Goal: Check status: Check status

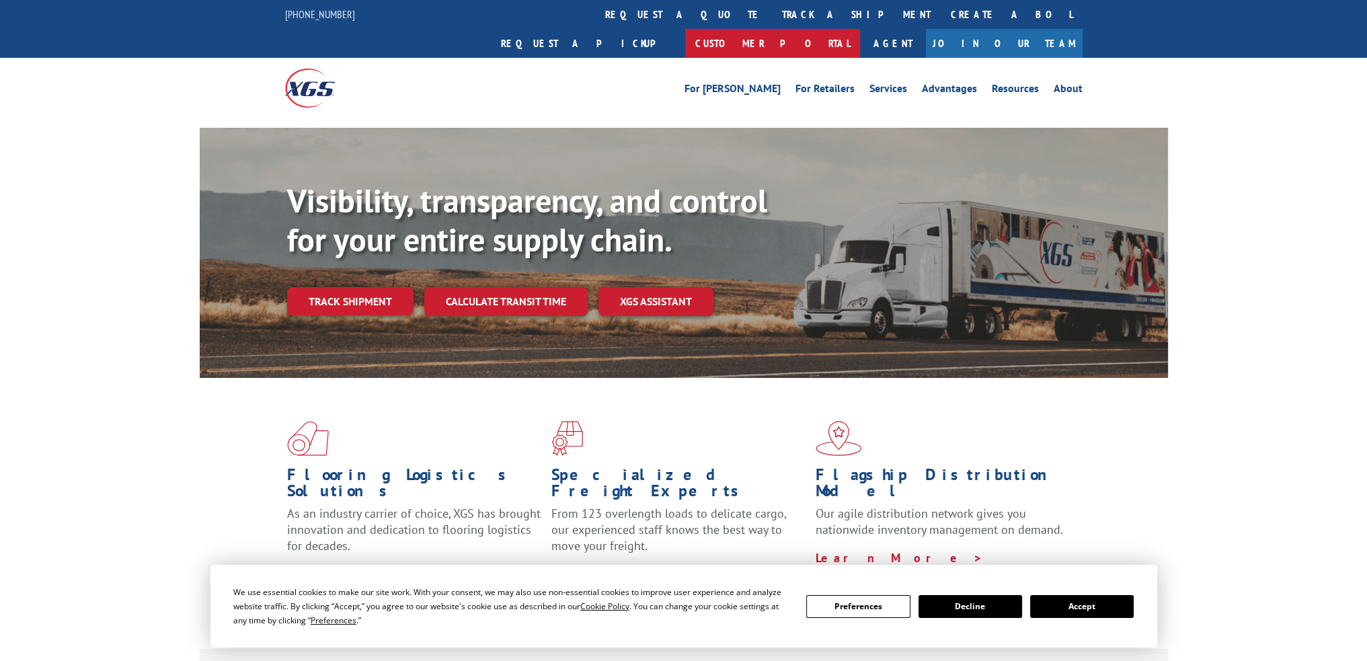
click at [860, 29] on link "Customer Portal" at bounding box center [772, 43] width 175 height 29
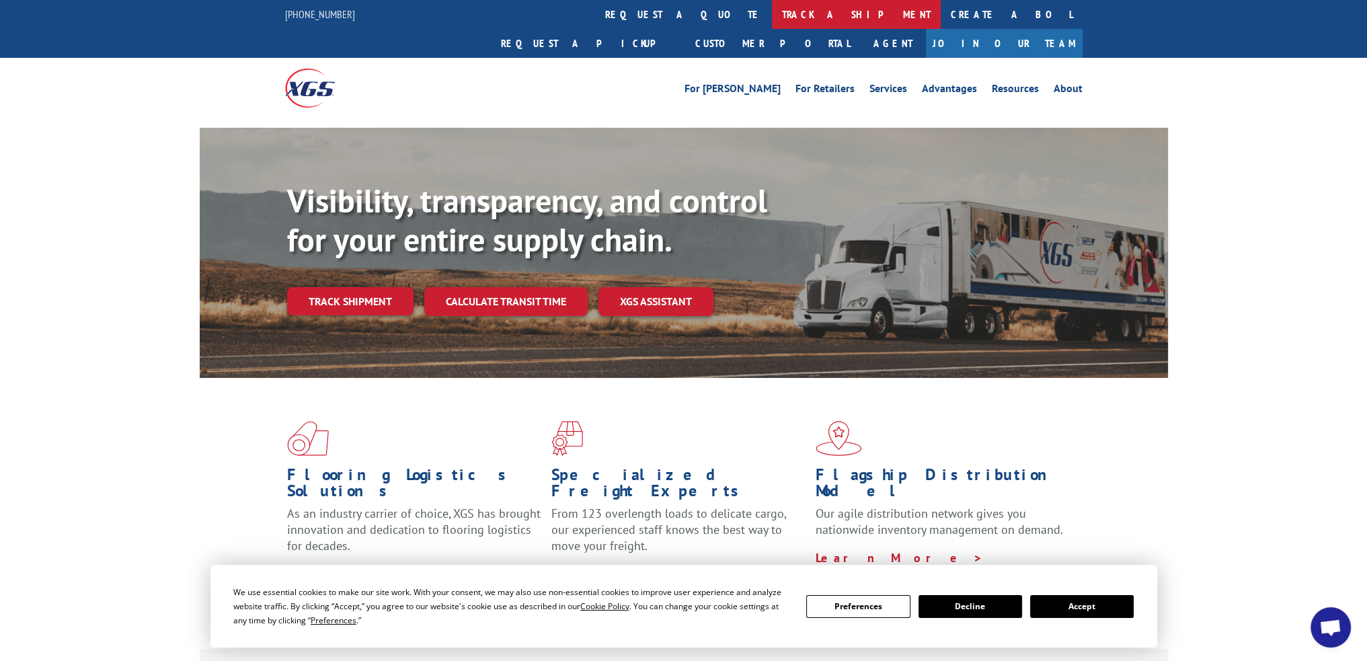
click at [772, 18] on link "track a shipment" at bounding box center [856, 14] width 169 height 29
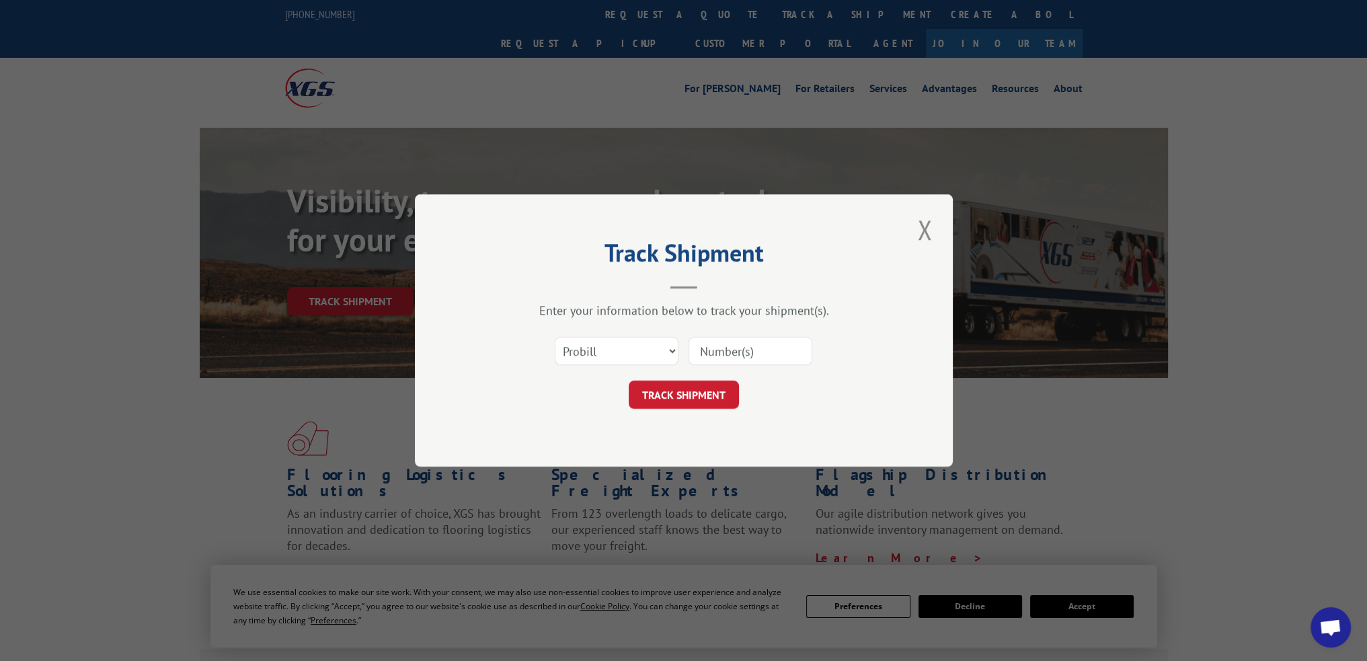
click at [702, 346] on input at bounding box center [751, 351] width 124 height 28
paste input "15983753"
type input "15983753"
click at [683, 400] on button "TRACK SHIPMENT" at bounding box center [684, 395] width 110 height 28
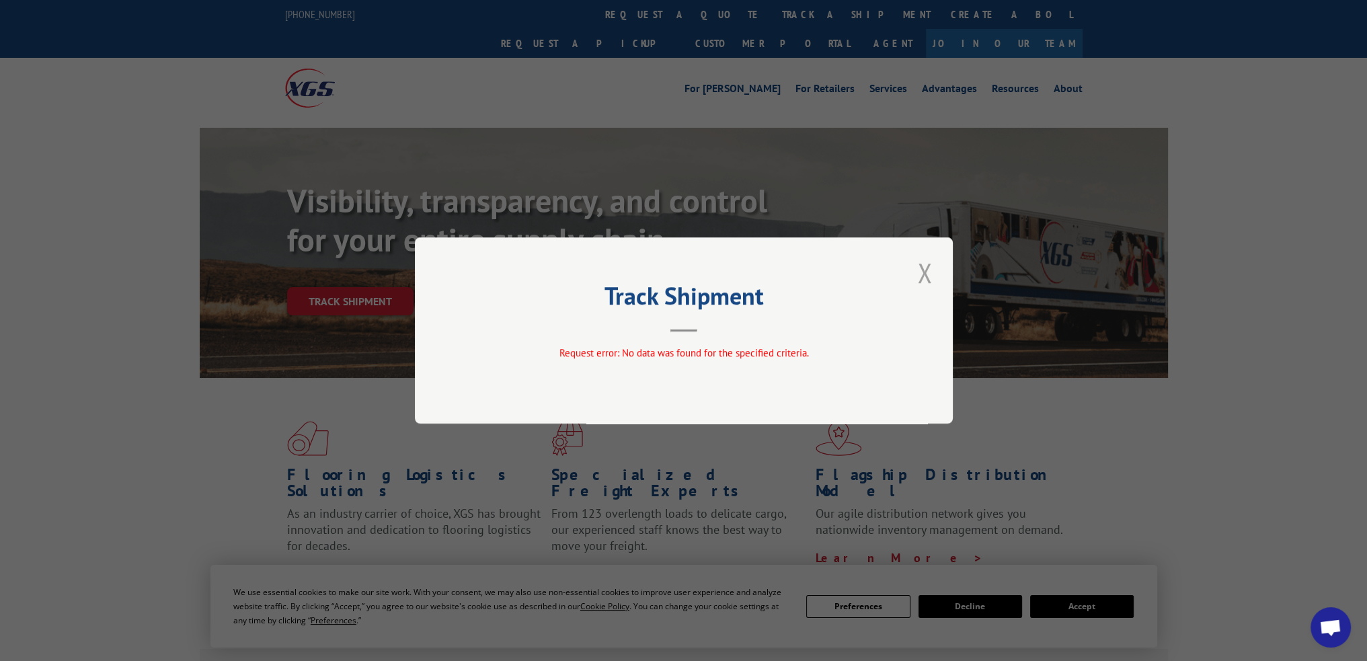
click at [917, 276] on button "Close modal" at bounding box center [924, 272] width 23 height 37
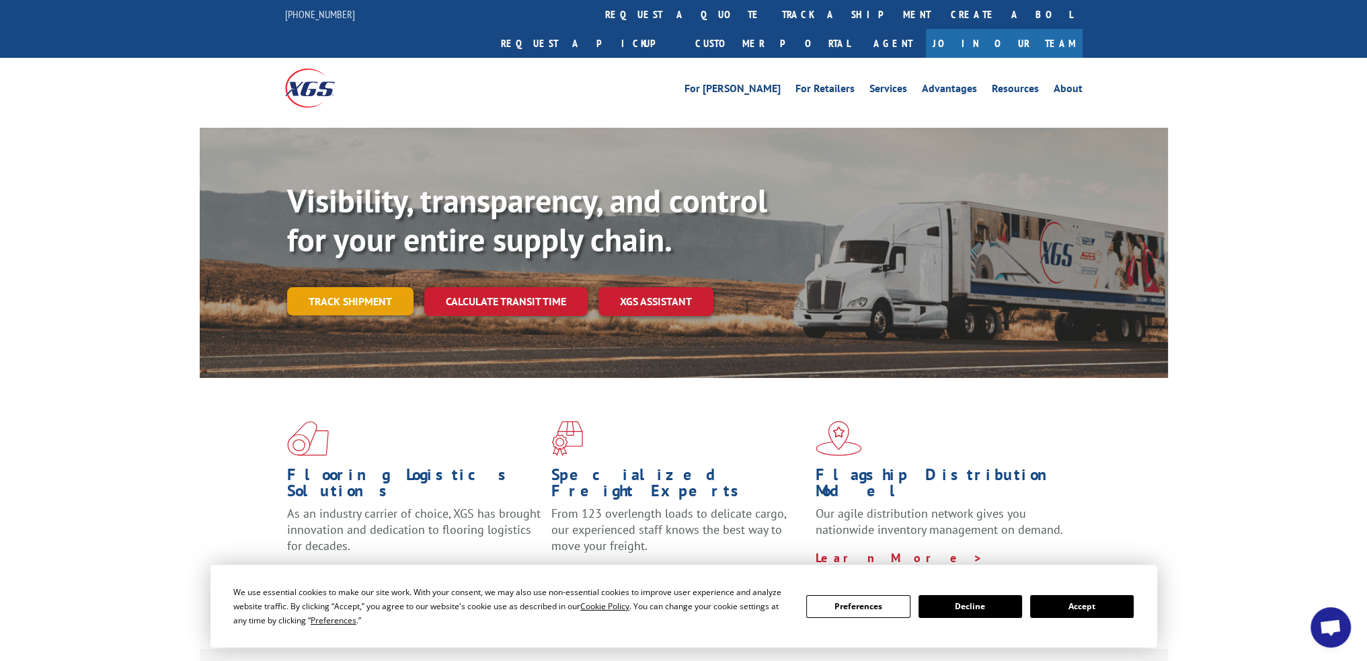
click at [317, 287] on link "Track shipment" at bounding box center [350, 301] width 126 height 28
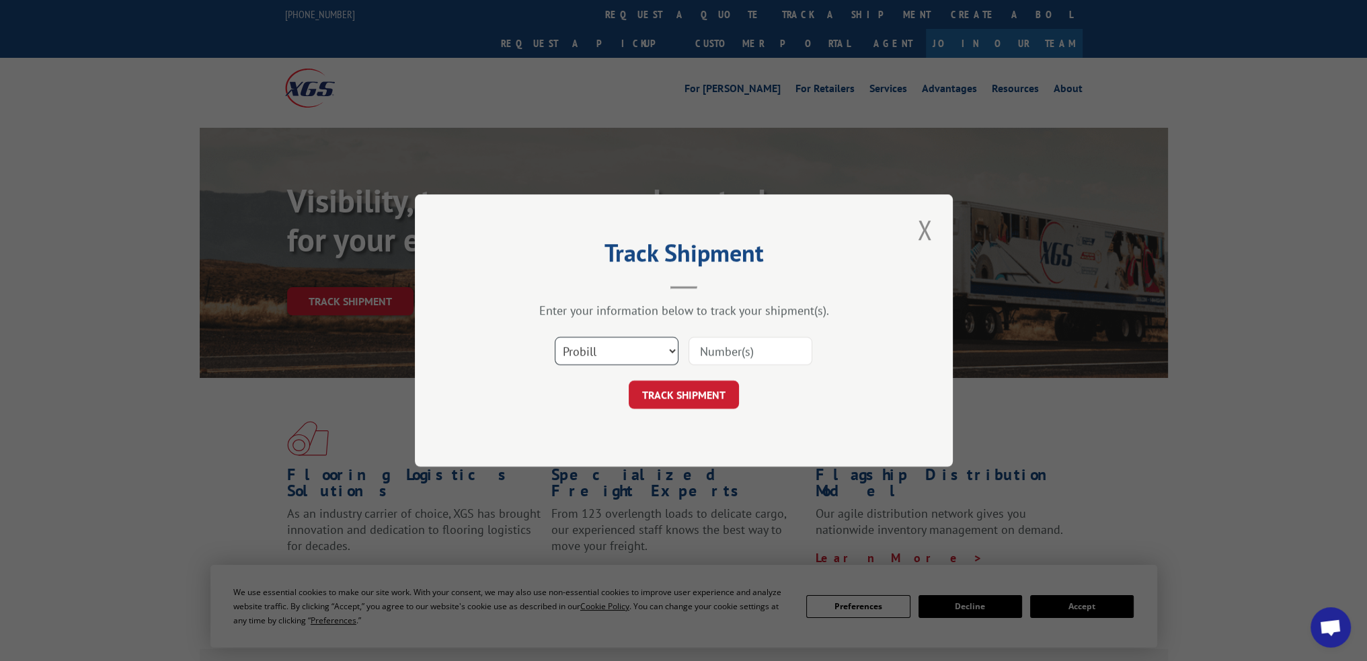
click at [632, 360] on select "Select category... Probill BOL PO" at bounding box center [617, 351] width 124 height 28
select select "bol"
click at [555, 337] on select "Select category... Probill BOL PO" at bounding box center [617, 351] width 124 height 28
click at [720, 348] on input at bounding box center [751, 351] width 124 height 28
paste input "6200032313"
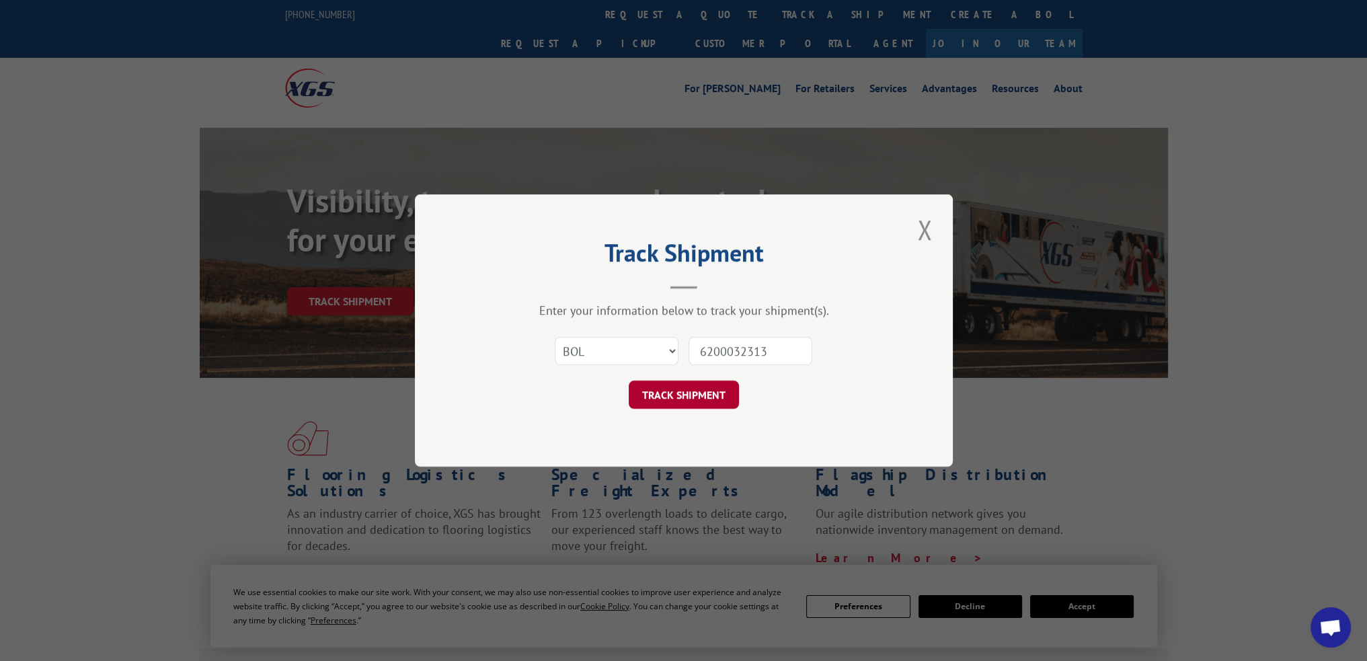
type input "6200032313"
click at [692, 401] on button "TRACK SHIPMENT" at bounding box center [684, 395] width 110 height 28
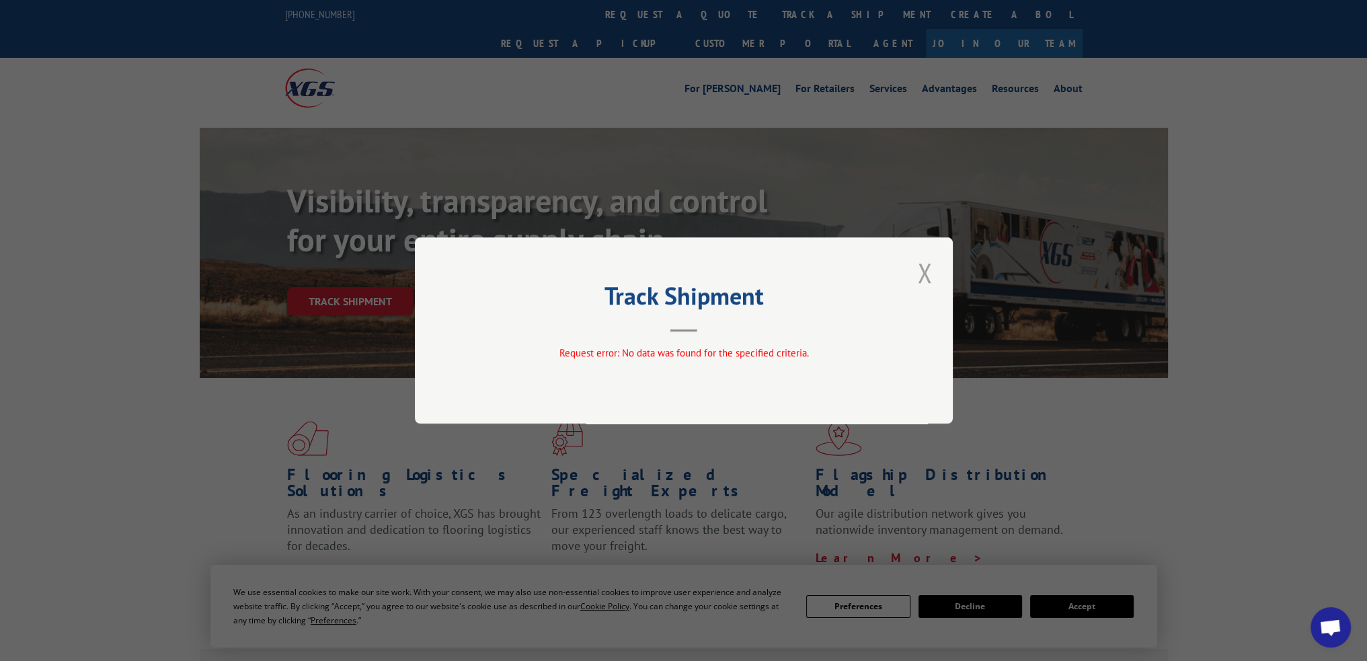
click at [934, 274] on button "Close modal" at bounding box center [924, 272] width 23 height 37
